Goal: Use online tool/utility: Use online tool/utility

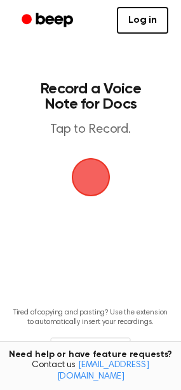
click at [93, 180] on span "button" at bounding box center [90, 177] width 43 height 43
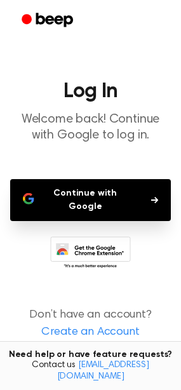
click at [151, 198] on icon "button" at bounding box center [154, 200] width 7 height 8
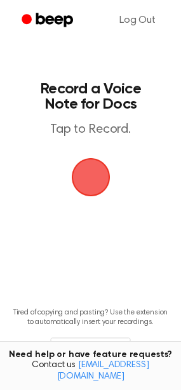
click at [105, 170] on span "button" at bounding box center [90, 177] width 47 height 47
click at [99, 171] on span "button" at bounding box center [90, 177] width 47 height 47
click at [91, 179] on span "button" at bounding box center [90, 177] width 62 height 62
click at [91, 179] on span "button" at bounding box center [90, 177] width 41 height 41
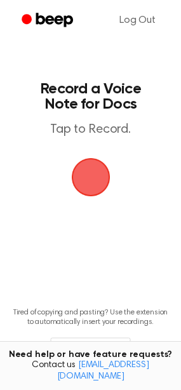
click at [90, 166] on span "button" at bounding box center [90, 177] width 47 height 47
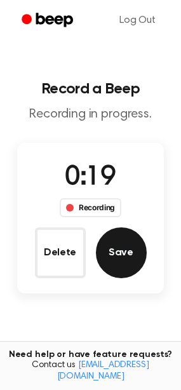
drag, startPoint x: 121, startPoint y: 257, endPoint x: 125, endPoint y: 265, distance: 9.1
click at [125, 265] on button "Save" at bounding box center [121, 252] width 51 height 51
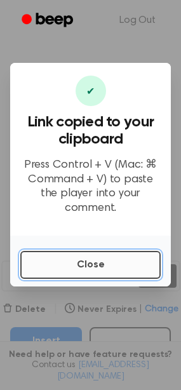
click at [100, 264] on button "Close" at bounding box center [90, 265] width 140 height 28
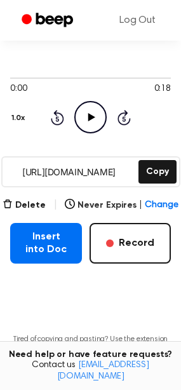
scroll to position [105, 0]
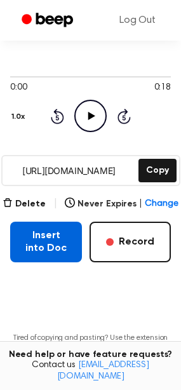
click at [41, 243] on button "Insert into Doc" at bounding box center [46, 242] width 72 height 41
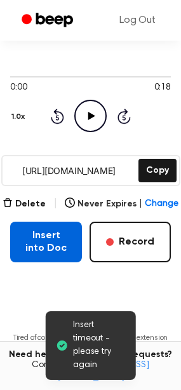
click at [41, 243] on button "Insert into Doc" at bounding box center [46, 242] width 72 height 41
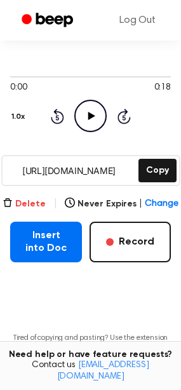
click at [23, 201] on button "Delete" at bounding box center [24, 204] width 43 height 13
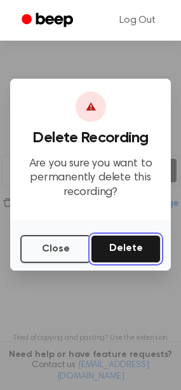
click at [137, 245] on button "Delete" at bounding box center [126, 249] width 70 height 28
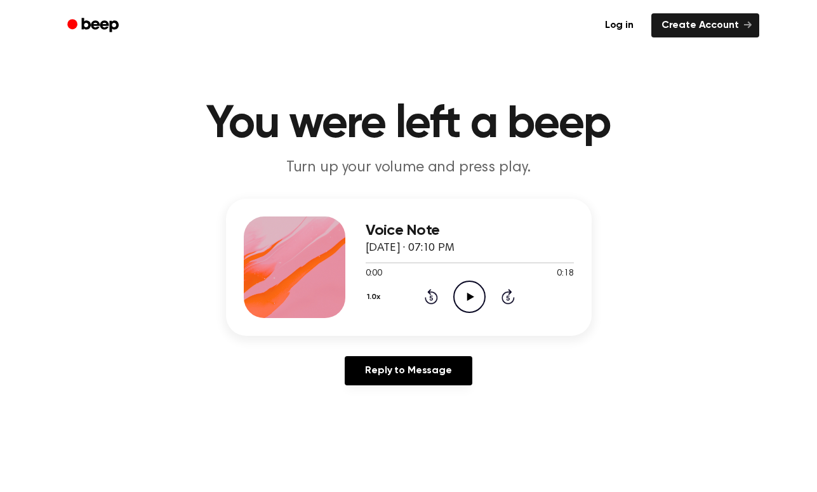
click at [463, 297] on icon "Play Audio" at bounding box center [470, 297] width 32 height 32
click at [463, 297] on icon "Pause Audio" at bounding box center [470, 297] width 32 height 32
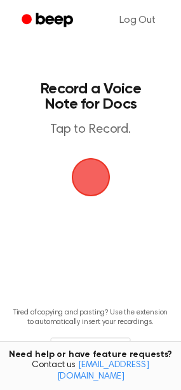
scroll to position [58, 0]
